Goal: Transaction & Acquisition: Book appointment/travel/reservation

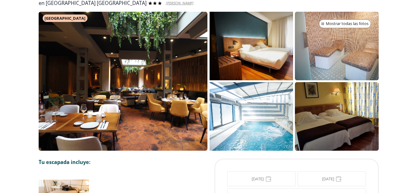
scroll to position [124, 0]
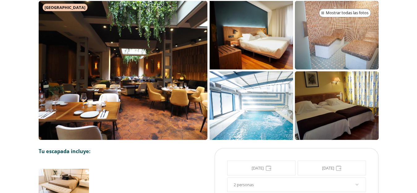
click at [354, 12] on span "Mostrar todas las fotos" at bounding box center [347, 13] width 43 height 6
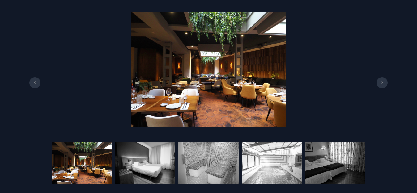
scroll to position [185, 0]
click at [381, 82] on icon at bounding box center [382, 82] width 2 height 3
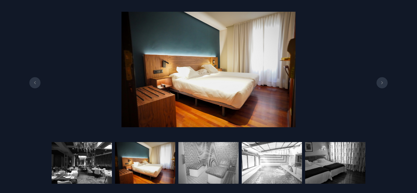
click at [381, 82] on icon at bounding box center [382, 82] width 2 height 3
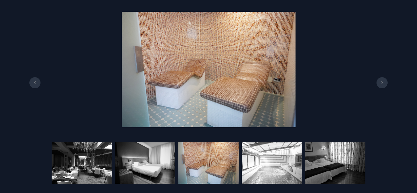
click at [381, 82] on icon at bounding box center [382, 82] width 2 height 3
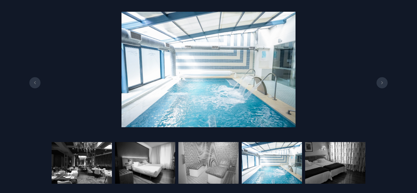
click at [381, 82] on icon at bounding box center [382, 82] width 2 height 3
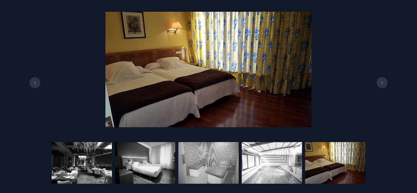
click at [381, 82] on icon at bounding box center [382, 82] width 2 height 3
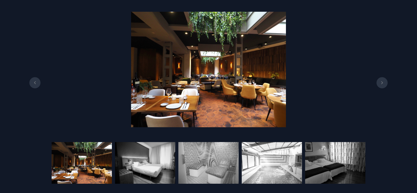
click at [381, 82] on icon at bounding box center [382, 82] width 2 height 3
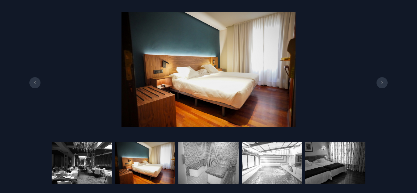
click at [381, 82] on icon at bounding box center [382, 82] width 2 height 3
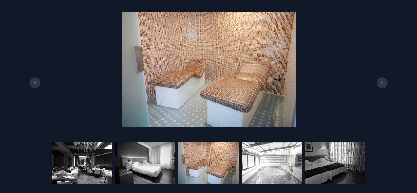
click at [381, 82] on icon at bounding box center [382, 82] width 2 height 3
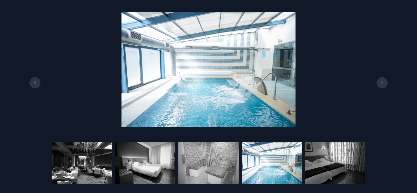
click at [381, 82] on icon at bounding box center [382, 82] width 2 height 3
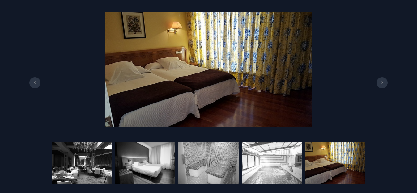
click at [381, 82] on icon at bounding box center [382, 82] width 2 height 3
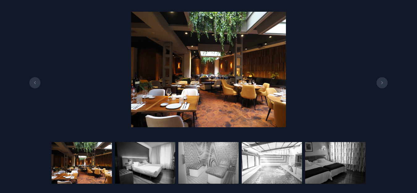
click at [381, 82] on icon at bounding box center [382, 82] width 2 height 3
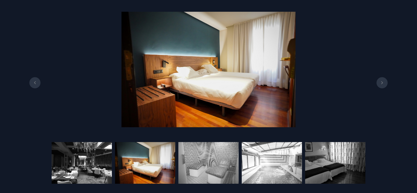
click at [381, 82] on icon at bounding box center [382, 82] width 2 height 3
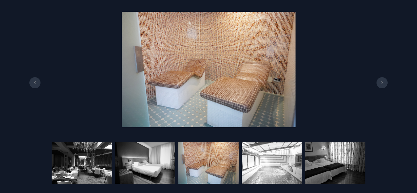
scroll to position [309, 0]
click at [11, 50] on div at bounding box center [208, 69] width 417 height 121
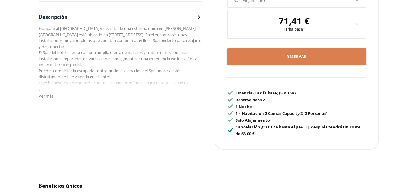
scroll to position [340, 0]
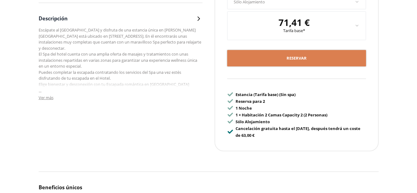
click at [51, 95] on span "Ver más" at bounding box center [46, 98] width 15 height 6
